Goal: Book appointment/travel/reservation

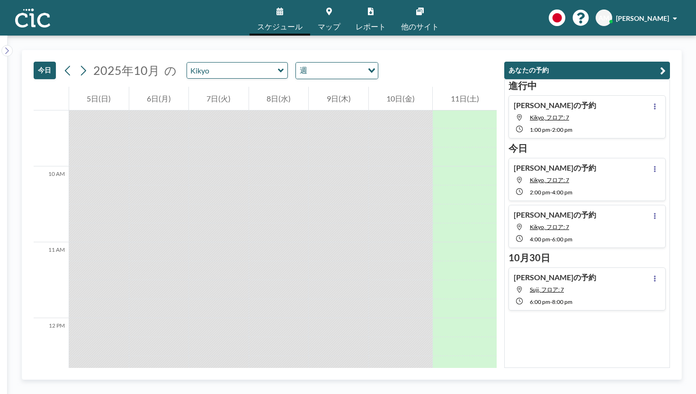
scroll to position [700, 0]
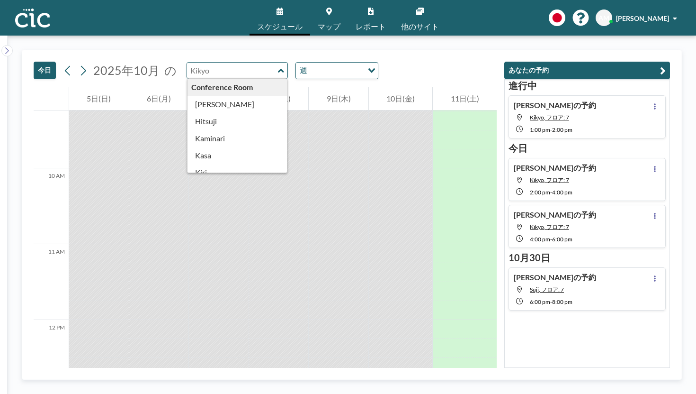
click at [202, 63] on input "text" at bounding box center [232, 71] width 91 height 16
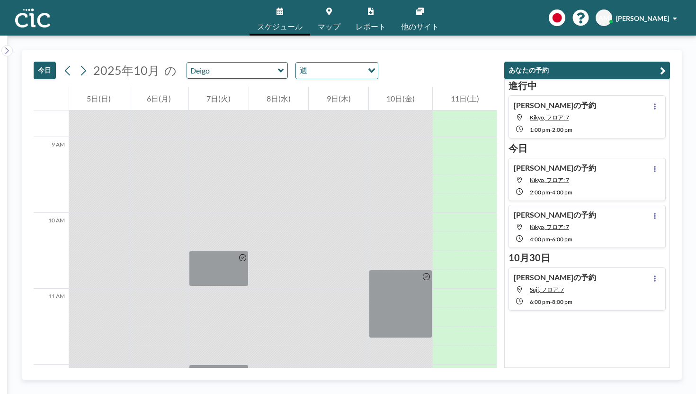
scroll to position [814, 0]
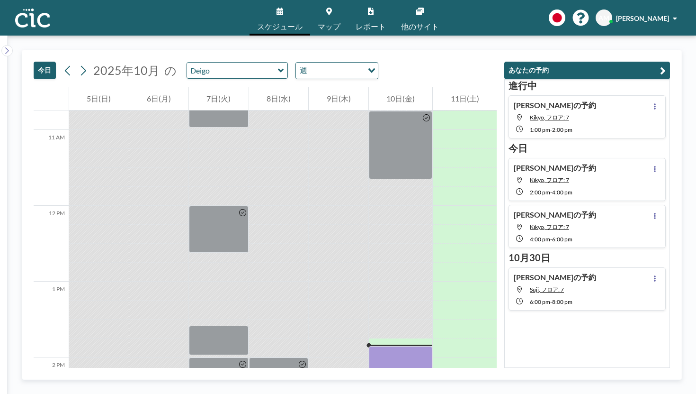
drag, startPoint x: 430, startPoint y: 302, endPoint x: 430, endPoint y: 393, distance: 90.5
click at [430, 393] on div "今日 2025年10月 の Deigo 週 Loading... 12 AM 1 AM 2 AM 3 AM 4 AM 5 AM 6 AM 7 AM 8 AM …" at bounding box center [352, 215] width 689 height 358
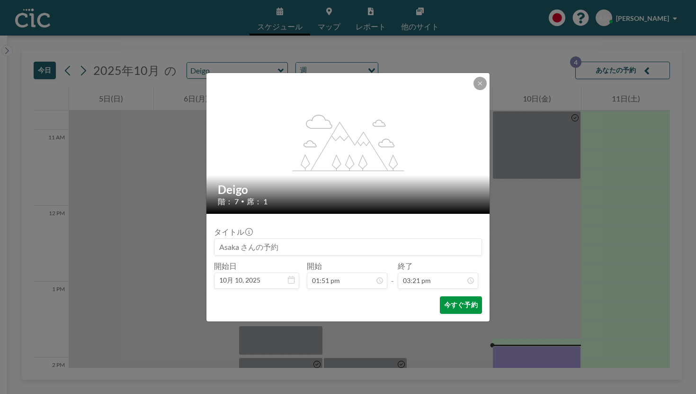
click at [443, 296] on button "今すぐ予約" at bounding box center [461, 305] width 42 height 18
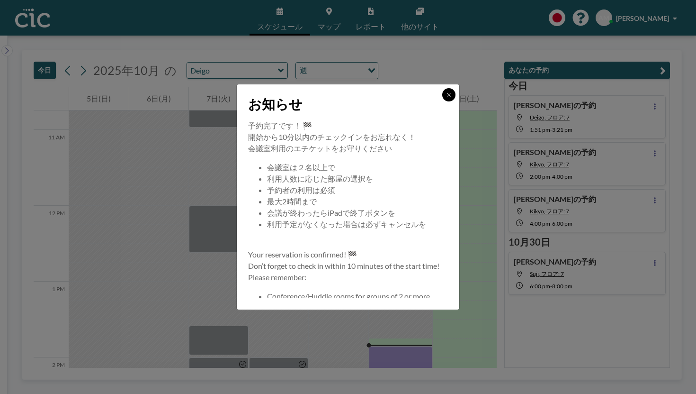
click at [446, 98] on icon at bounding box center [449, 95] width 6 height 6
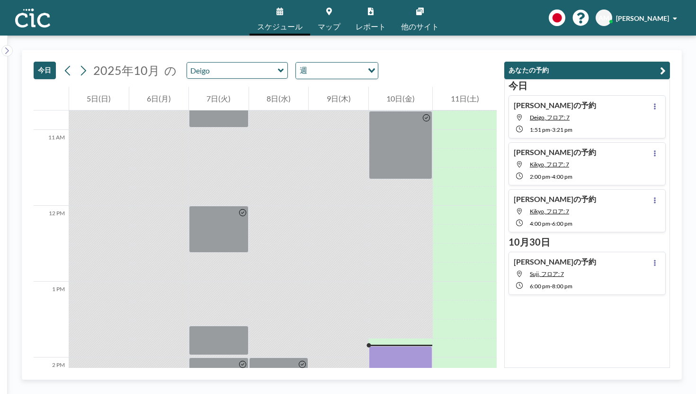
click at [628, 142] on div "[PERSON_NAME]の予約 Kikyo, フロア: 7 2:00 PM - 4:00 PM" at bounding box center [587, 163] width 157 height 43
type input "Kikyo"
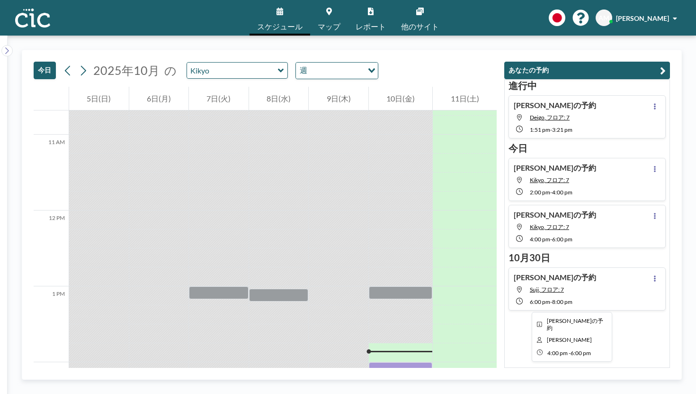
scroll to position [782, 0]
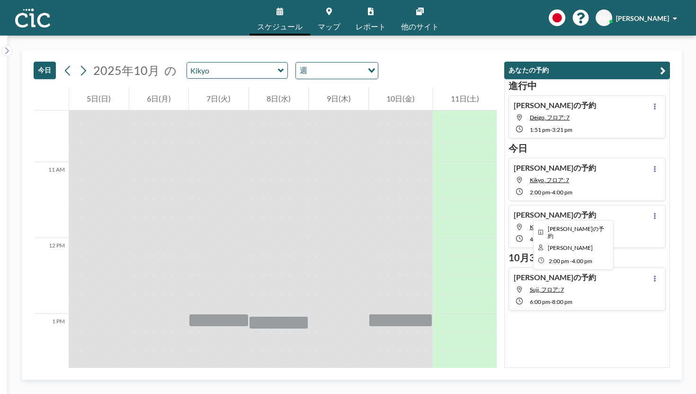
drag, startPoint x: 423, startPoint y: 186, endPoint x: 423, endPoint y: 172, distance: 13.7
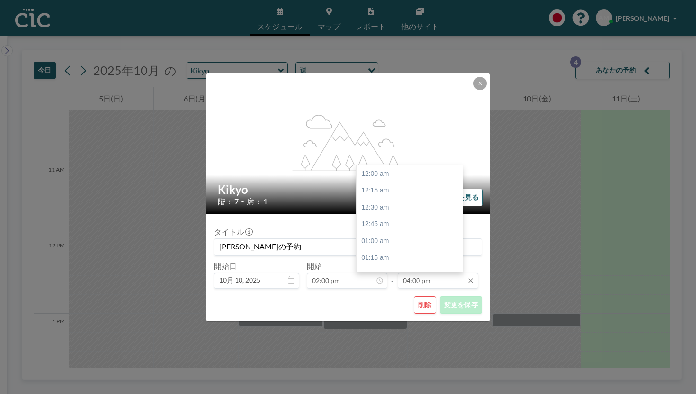
scroll to position [968, 0]
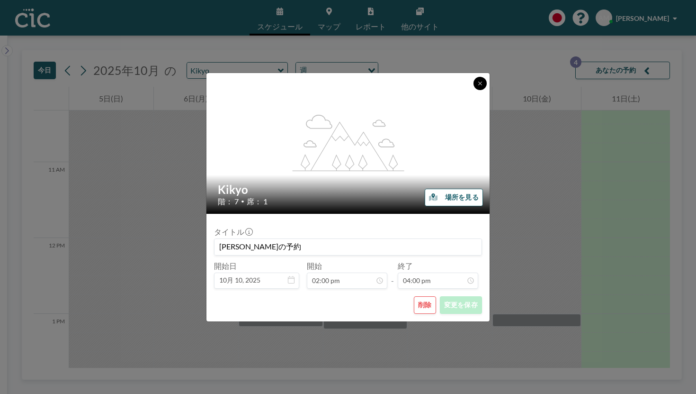
click at [477, 86] on icon at bounding box center [480, 84] width 6 height 6
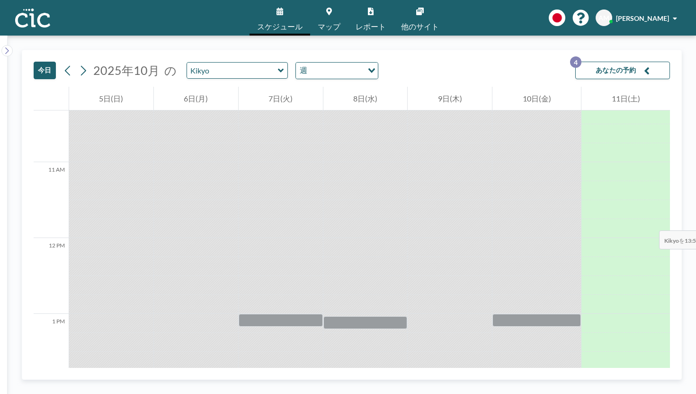
drag, startPoint x: 526, startPoint y: 167, endPoint x: 526, endPoint y: 180, distance: 13.3
click at [526, 180] on div at bounding box center [537, 237] width 89 height 1819
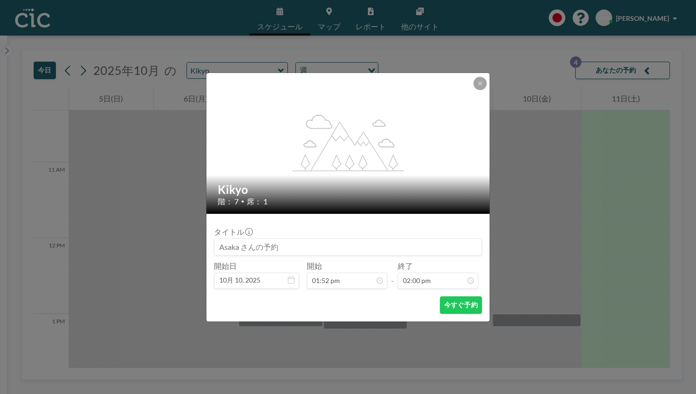
scroll to position [847, 0]
click at [474, 90] on button at bounding box center [480, 83] width 13 height 13
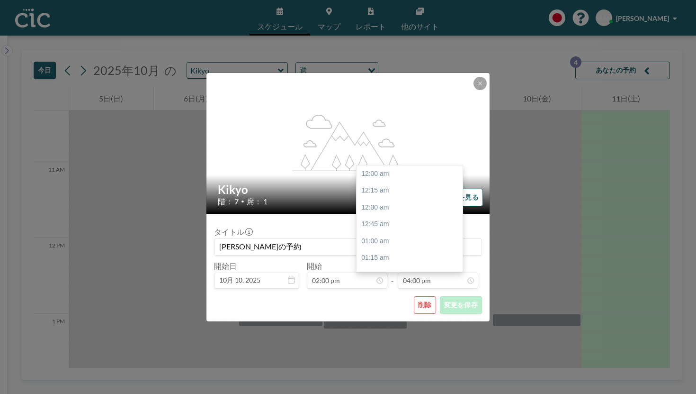
scroll to position [968, 0]
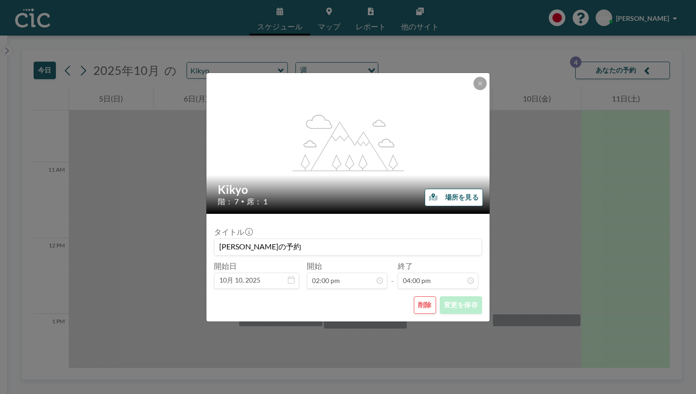
click at [414, 296] on button "削除" at bounding box center [425, 305] width 22 height 18
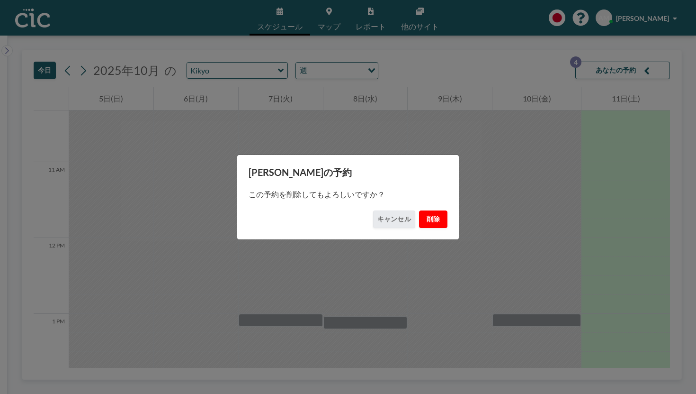
click at [419, 217] on button "削除" at bounding box center [433, 219] width 28 height 18
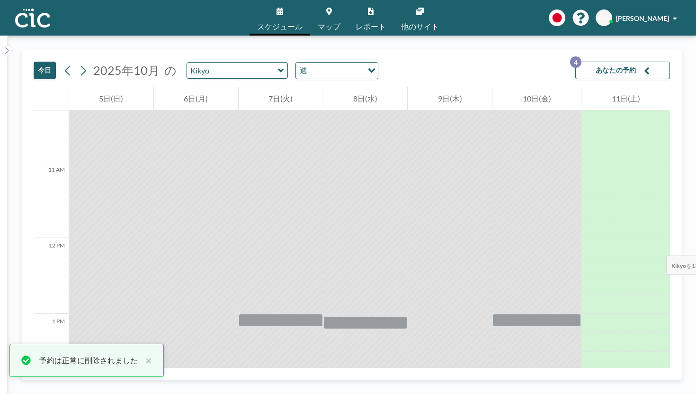
drag, startPoint x: 532, startPoint y: 165, endPoint x: 531, endPoint y: 226, distance: 61.1
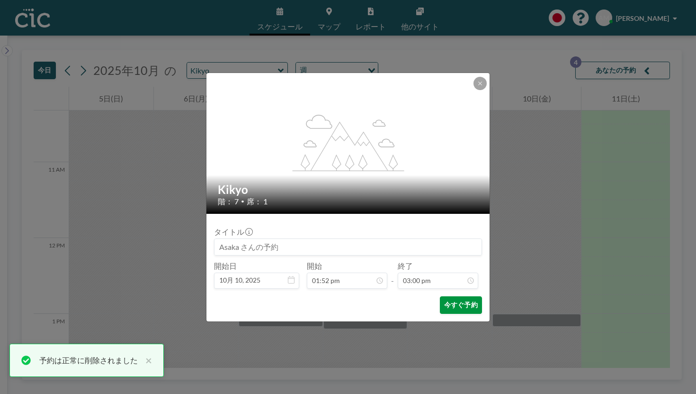
click at [445, 296] on button "今すぐ予約" at bounding box center [461, 305] width 42 height 18
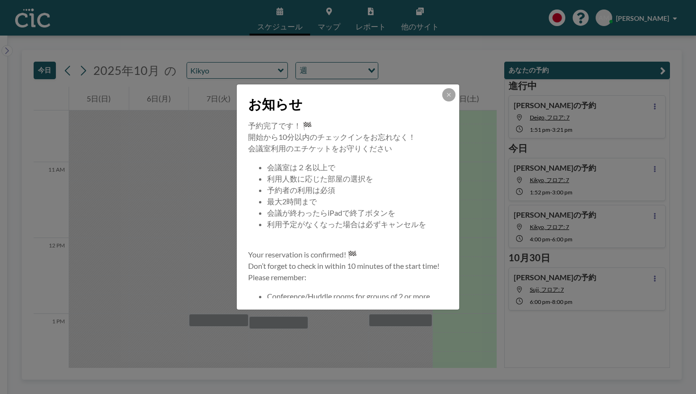
click at [433, 107] on div "お知らせ" at bounding box center [348, 102] width 223 height 36
click at [442, 101] on button at bounding box center [448, 94] width 13 height 13
